Goal: Task Accomplishment & Management: Use online tool/utility

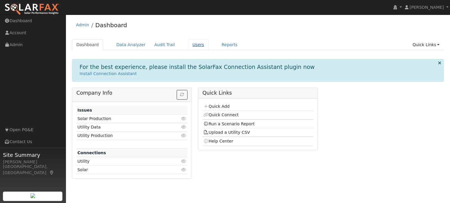
click at [191, 47] on link "Users" at bounding box center [198, 45] width 20 height 11
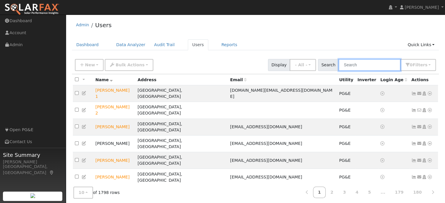
click at [360, 59] on input "text" at bounding box center [370, 65] width 62 height 12
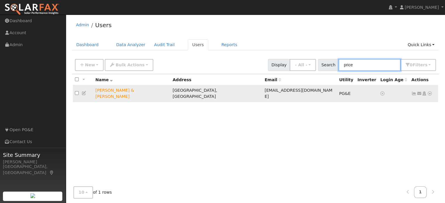
type input "price"
click at [429, 92] on icon at bounding box center [429, 94] width 5 height 4
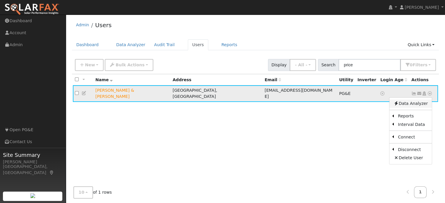
click at [413, 100] on link "Data Analyzer" at bounding box center [411, 104] width 42 height 8
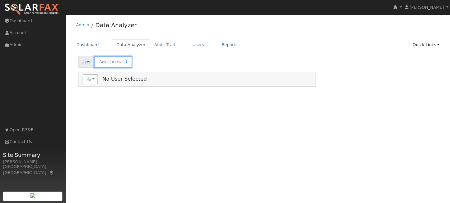
type input "[PERSON_NAME] & [PERSON_NAME]"
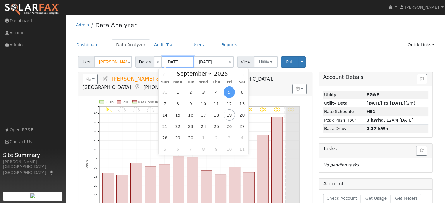
click at [171, 57] on input "09/05/2025" at bounding box center [178, 62] width 32 height 12
click at [178, 96] on span "1" at bounding box center [177, 92] width 11 height 11
type input "09/01/2025"
type input "09/30/2025"
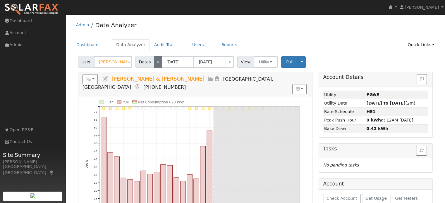
click at [156, 62] on link "<" at bounding box center [158, 62] width 8 height 12
type input "08/01/2025"
type input "08/31/2025"
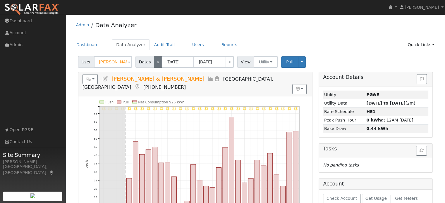
click at [155, 61] on link "<" at bounding box center [158, 62] width 8 height 12
type input "07/01/2025"
type input "07/31/2025"
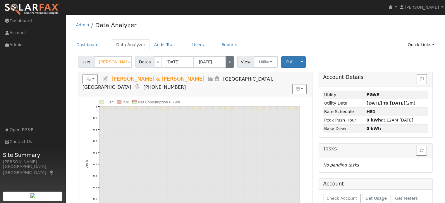
click at [227, 59] on link ">" at bounding box center [230, 62] width 8 height 12
type input "08/01/2025"
type input "08/31/2025"
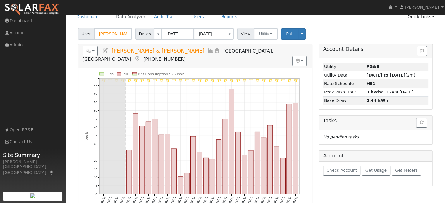
scroll to position [33, 0]
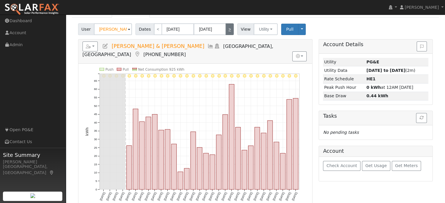
click at [227, 31] on link ">" at bounding box center [230, 29] width 8 height 12
type input "09/01/2025"
type input "09/30/2025"
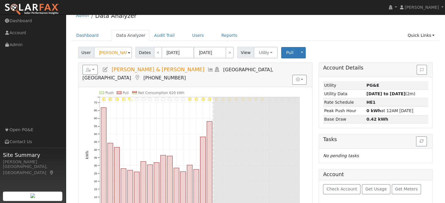
scroll to position [21, 0]
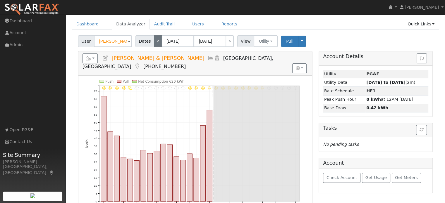
click at [155, 43] on link "<" at bounding box center [158, 41] width 8 height 12
type input "08/01/2025"
type input "08/31/2025"
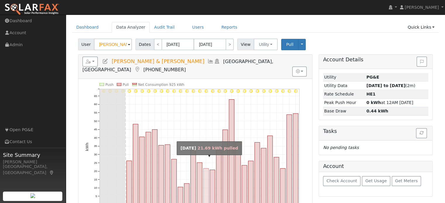
scroll to position [0, 0]
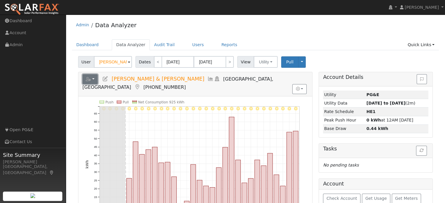
click at [91, 79] on icon "button" at bounding box center [88, 79] width 5 height 4
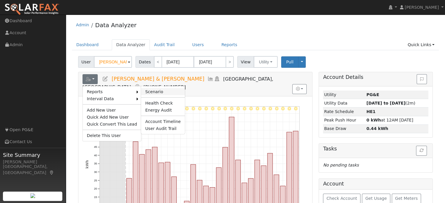
click at [147, 91] on link "Scenario" at bounding box center [163, 91] width 44 height 7
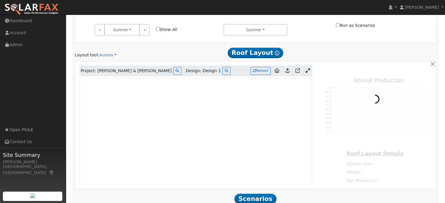
type input "13299"
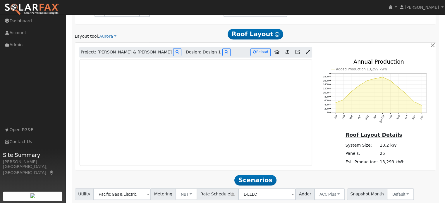
scroll to position [339, 0]
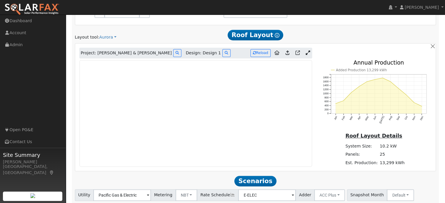
click at [307, 55] on icon at bounding box center [308, 53] width 4 height 4
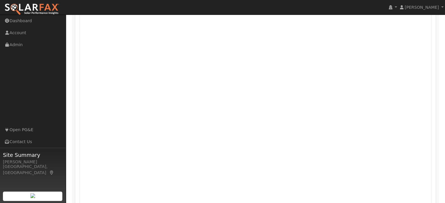
scroll to position [420, 0]
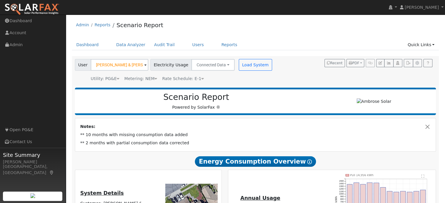
type input "13299"
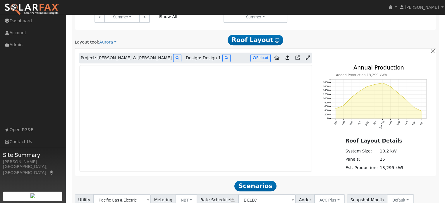
scroll to position [332, 0]
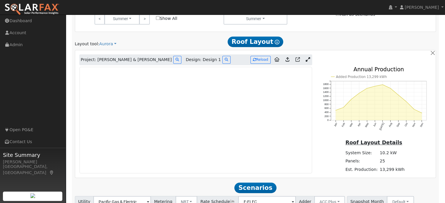
click at [306, 59] on icon at bounding box center [308, 59] width 4 height 4
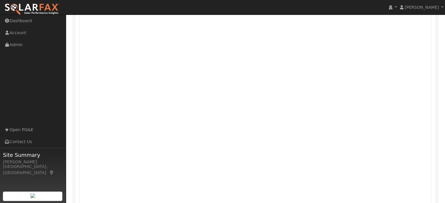
scroll to position [394, 0]
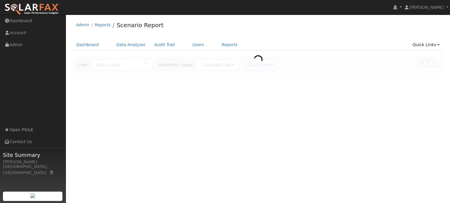
type input "[PERSON_NAME] & [PERSON_NAME]"
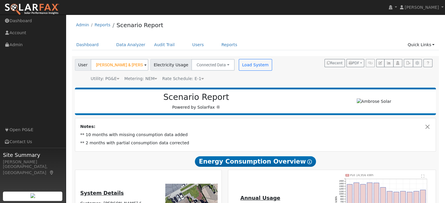
type input "13299"
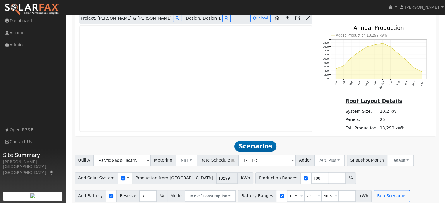
scroll to position [292, 0]
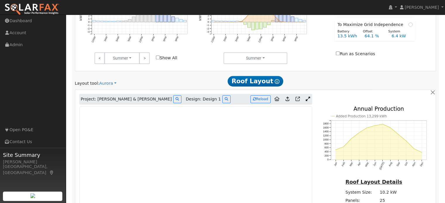
click at [309, 99] on icon at bounding box center [308, 99] width 4 height 4
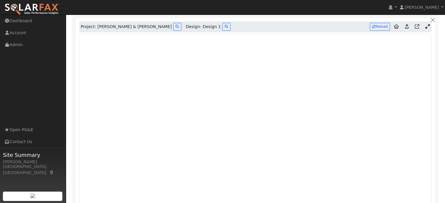
scroll to position [366, 0]
click at [300, 13] on nav "[PERSON_NAME] [PERSON_NAME] Profile My Company Help Center Terms Of Service See…" at bounding box center [222, 7] width 445 height 15
click at [287, 21] on div "Project: [PERSON_NAME] & [PERSON_NAME] Design: Design 1 Reload" at bounding box center [255, 26] width 353 height 11
click at [434, 18] on button "button" at bounding box center [433, 19] width 6 height 6
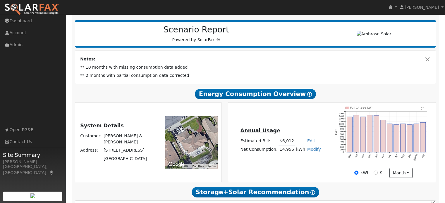
scroll to position [68, 0]
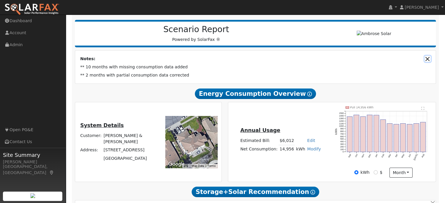
click at [428, 56] on button "Close" at bounding box center [428, 59] width 6 height 6
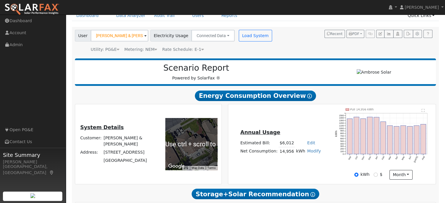
scroll to position [0, 0]
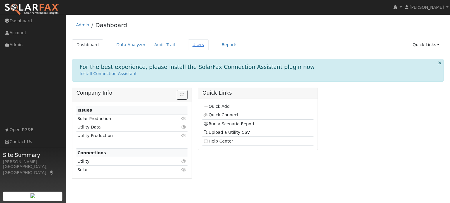
click at [188, 44] on link "Users" at bounding box center [198, 45] width 20 height 11
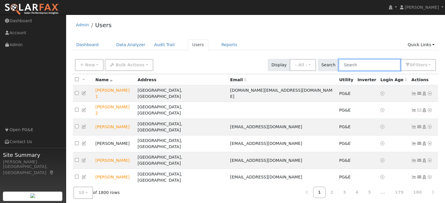
click at [362, 64] on input "text" at bounding box center [370, 65] width 62 height 12
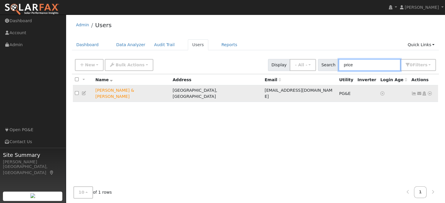
type input "price"
click at [431, 92] on icon at bounding box center [429, 94] width 5 height 4
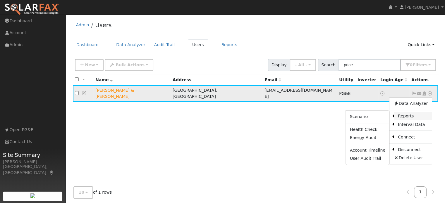
click at [406, 114] on link "Reports" at bounding box center [413, 116] width 38 height 8
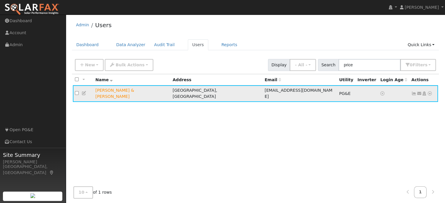
click at [428, 92] on icon at bounding box center [429, 94] width 5 height 4
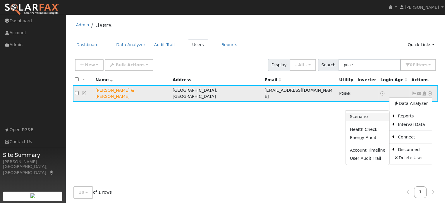
click at [366, 116] on link "Scenario" at bounding box center [368, 117] width 44 height 8
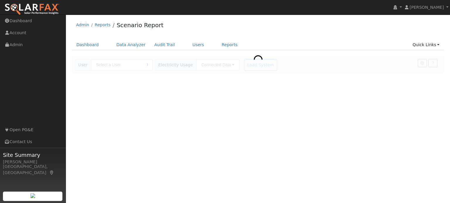
type input "[PERSON_NAME] & [PERSON_NAME]"
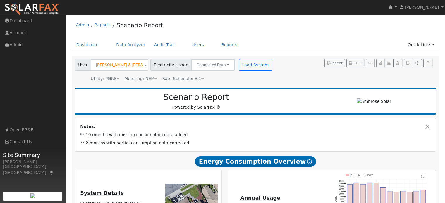
type input "15628"
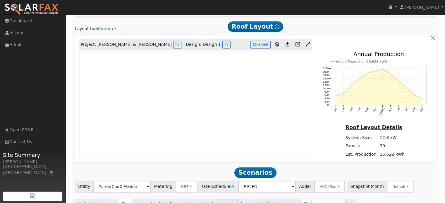
scroll to position [348, 0]
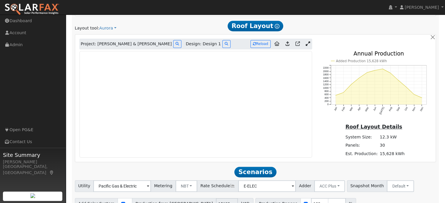
click at [307, 45] on icon at bounding box center [308, 44] width 4 height 4
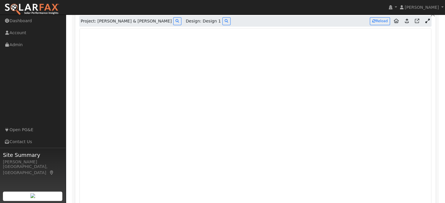
scroll to position [370, 0]
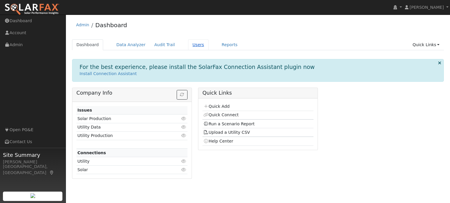
click at [188, 47] on link "Users" at bounding box center [198, 45] width 20 height 11
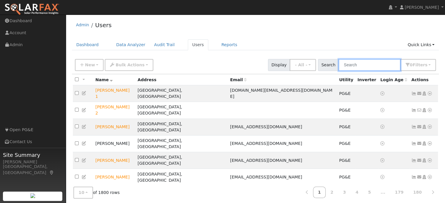
click at [351, 64] on input "text" at bounding box center [370, 65] width 62 height 12
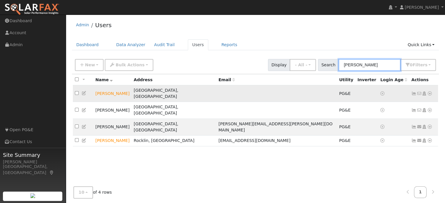
type input "[PERSON_NAME]"
click at [428, 92] on icon at bounding box center [429, 94] width 5 height 4
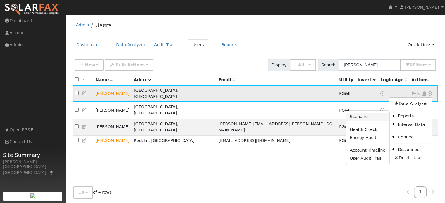
click at [367, 113] on link "Scenario" at bounding box center [368, 117] width 44 height 8
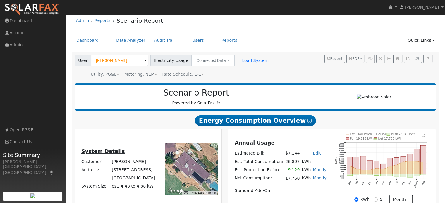
scroll to position [4, 0]
click at [247, 63] on button "Load System" at bounding box center [255, 61] width 33 height 12
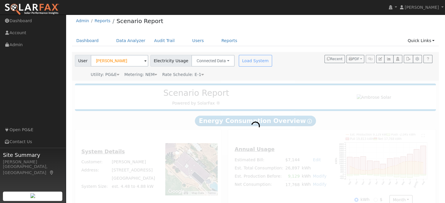
radio input "true"
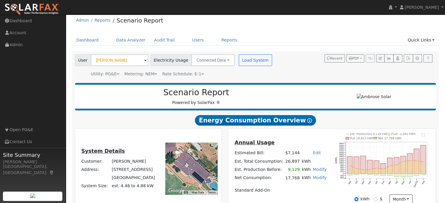
scroll to position [0, 0]
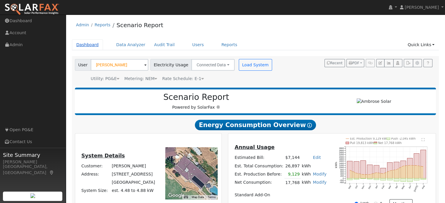
click at [87, 44] on link "Dashboard" at bounding box center [87, 45] width 31 height 11
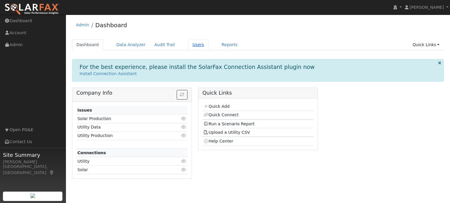
click at [188, 45] on link "Users" at bounding box center [198, 45] width 20 height 11
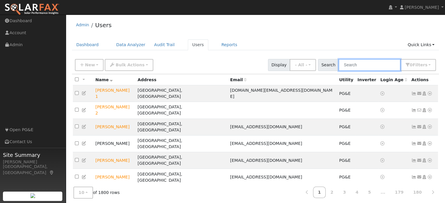
click at [366, 69] on input "text" at bounding box center [370, 65] width 62 height 12
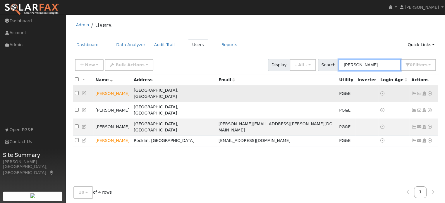
type input "[PERSON_NAME]"
click at [429, 92] on icon at bounding box center [429, 94] width 5 height 4
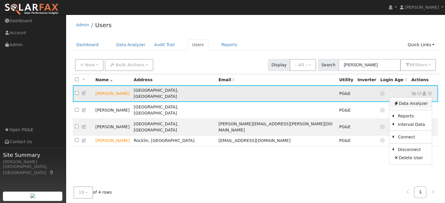
click at [411, 100] on link "Data Analyzer" at bounding box center [411, 104] width 42 height 8
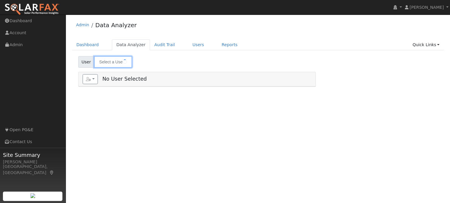
type input "[PERSON_NAME]"
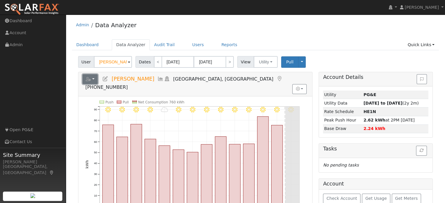
click at [92, 76] on button "button" at bounding box center [91, 79] width 16 height 10
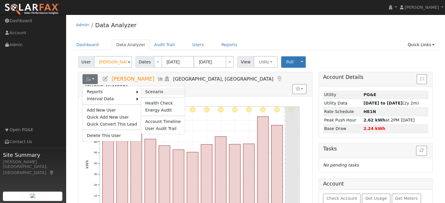
click at [143, 91] on link "Scenario" at bounding box center [163, 91] width 44 height 7
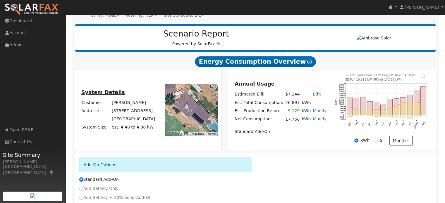
scroll to position [63, 0]
